Goal: Find specific page/section: Find specific page/section

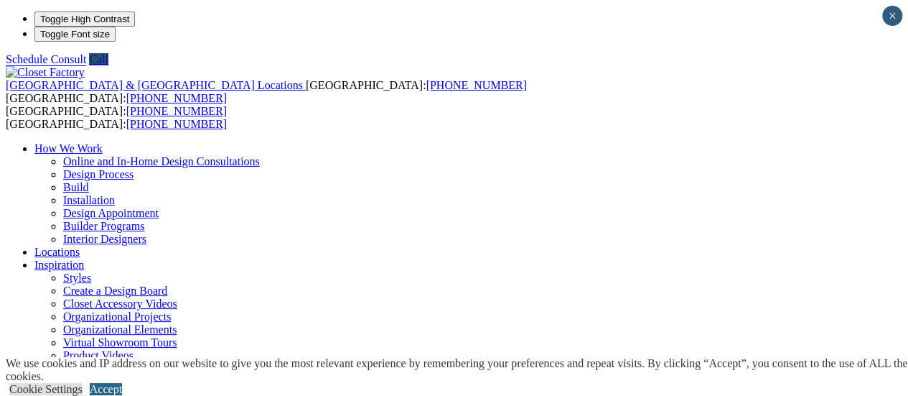
click at [122, 383] on link "Accept" at bounding box center [106, 389] width 32 height 12
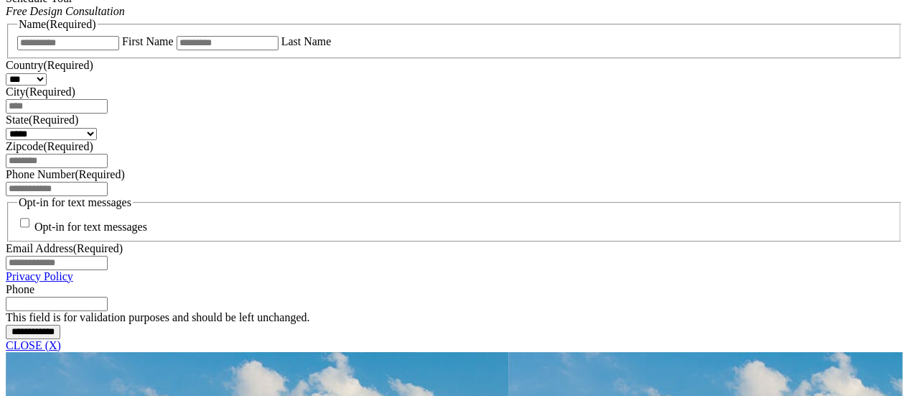
scroll to position [1053, 0]
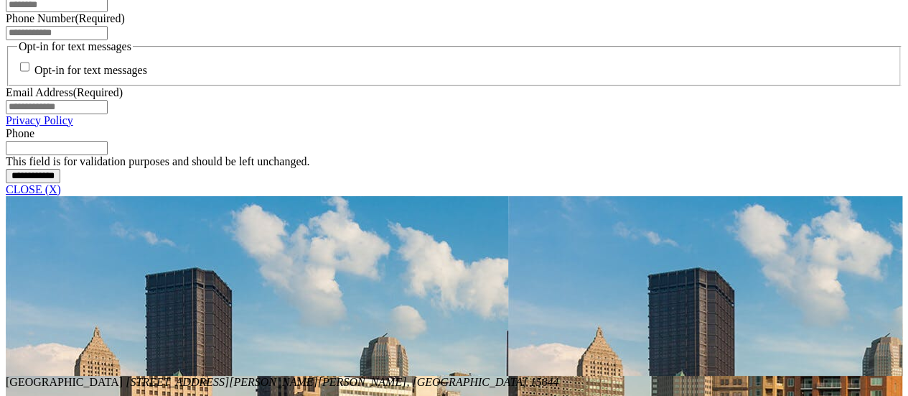
drag, startPoint x: 903, startPoint y: 394, endPoint x: 912, endPoint y: 386, distance: 11.7
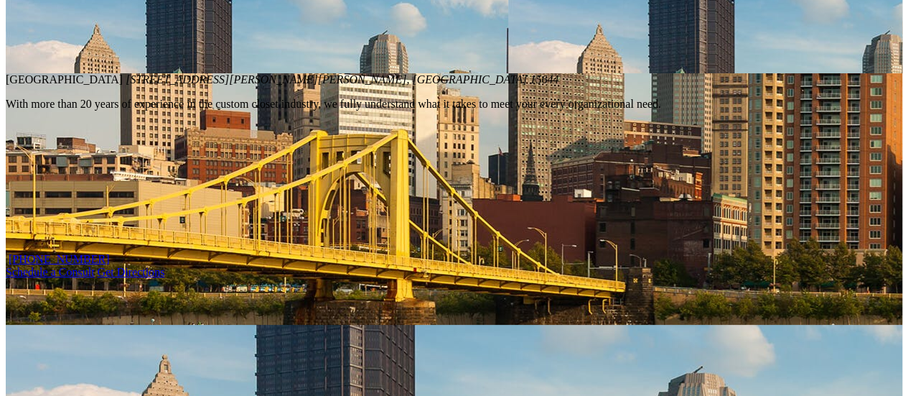
scroll to position [1473, 0]
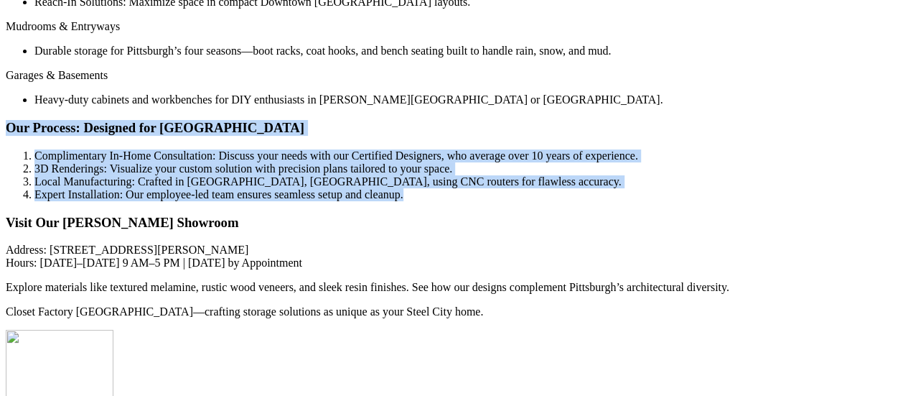
scroll to position [3397, 0]
